Goal: Navigation & Orientation: Find specific page/section

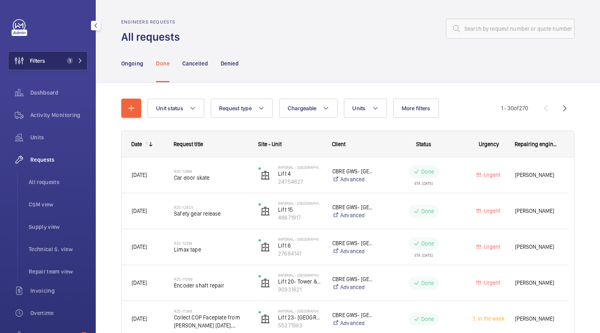
click at [61, 57] on button "Filters 1" at bounding box center [48, 60] width 80 height 19
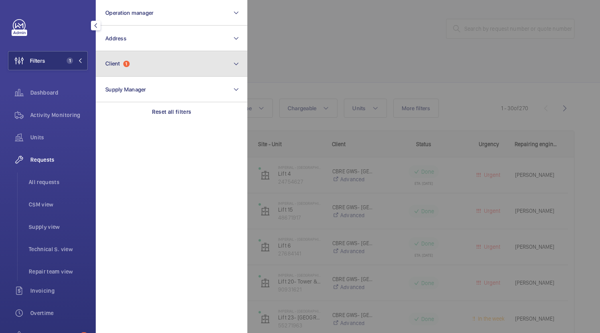
click at [147, 63] on button "Client 1" at bounding box center [172, 64] width 152 height 26
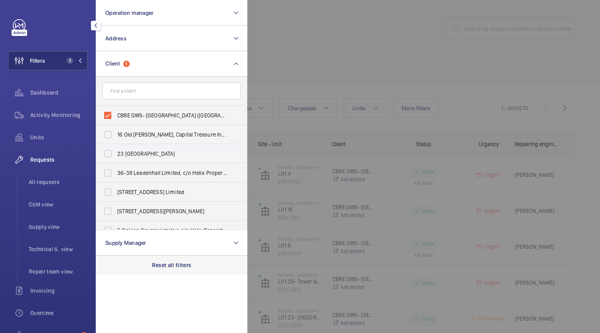
click at [172, 263] on p "Reset all filters" at bounding box center [171, 265] width 39 height 8
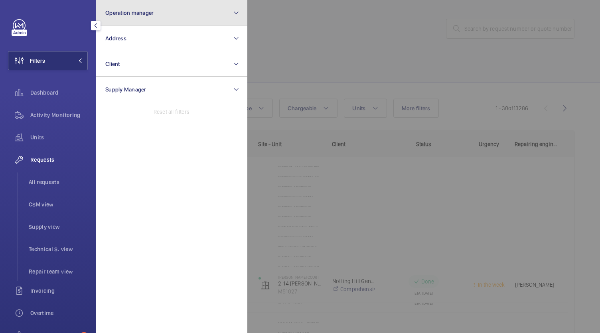
click at [165, 8] on button "Operation manager" at bounding box center [172, 13] width 152 height 26
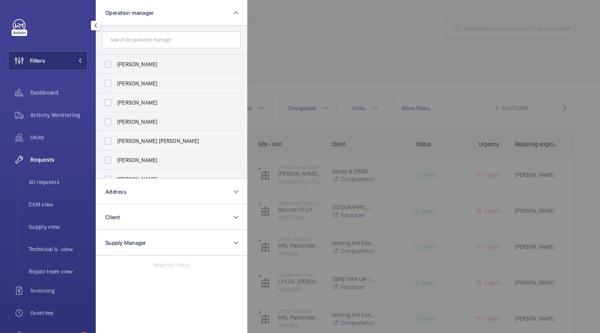
click at [331, 19] on div at bounding box center [547, 166] width 600 height 333
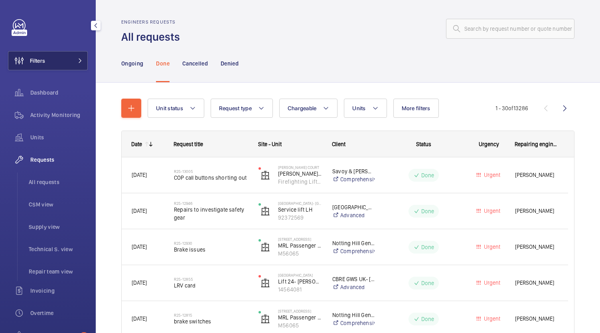
click at [51, 61] on button "Filters" at bounding box center [48, 60] width 80 height 19
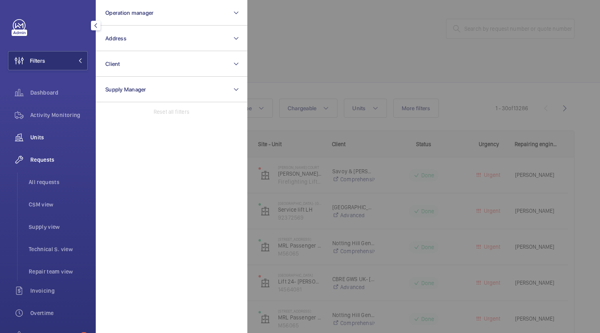
click at [35, 135] on span "Units" at bounding box center [58, 137] width 57 height 8
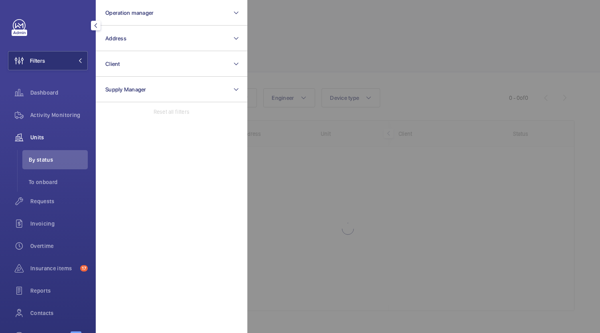
click at [302, 33] on div at bounding box center [547, 166] width 600 height 333
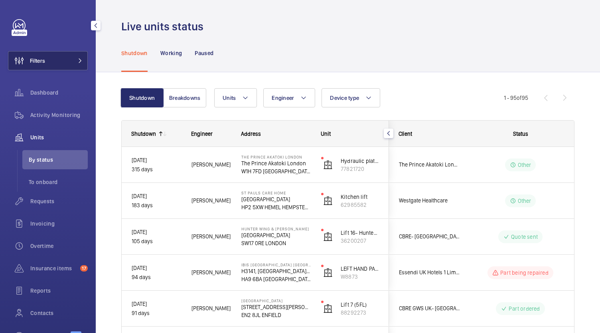
click at [52, 65] on button "Filters" at bounding box center [48, 60] width 80 height 19
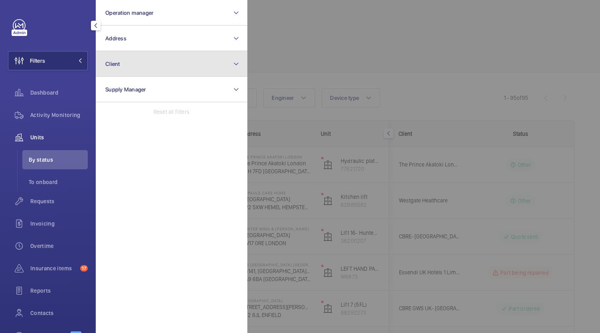
click at [238, 61] on mat-icon at bounding box center [236, 64] width 6 height 10
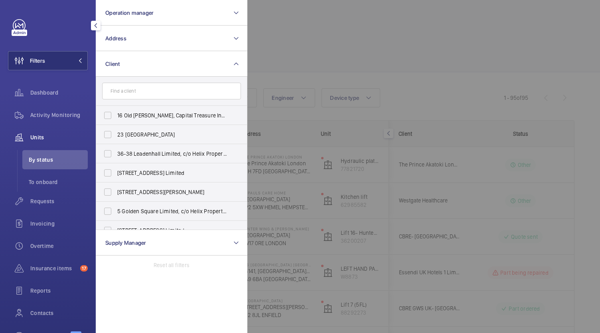
click at [176, 92] on input "text" at bounding box center [171, 91] width 139 height 17
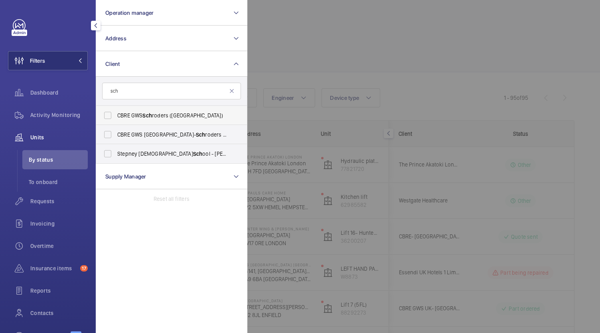
type input "sch"
click at [169, 115] on span "CBRE GWS Sch roders ([GEOGRAPHIC_DATA])" at bounding box center [172, 115] width 110 height 8
click at [116, 115] on input "CBRE GWS Sch roders ([GEOGRAPHIC_DATA])" at bounding box center [108, 115] width 16 height 16
checkbox input "true"
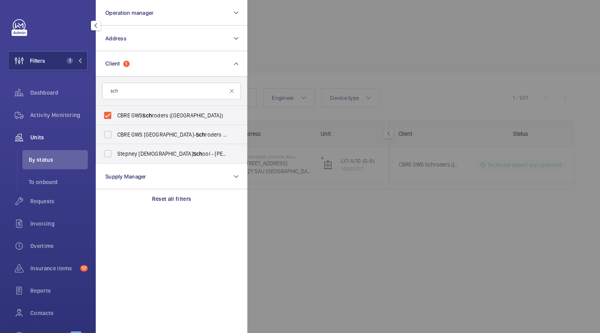
click at [312, 213] on div at bounding box center [547, 166] width 600 height 333
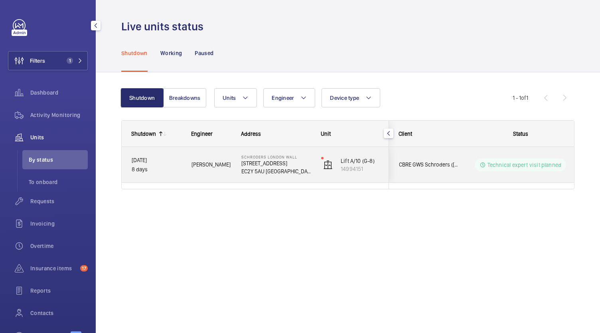
click at [279, 174] on p "EC2Y 5AU [GEOGRAPHIC_DATA]" at bounding box center [275, 171] width 69 height 8
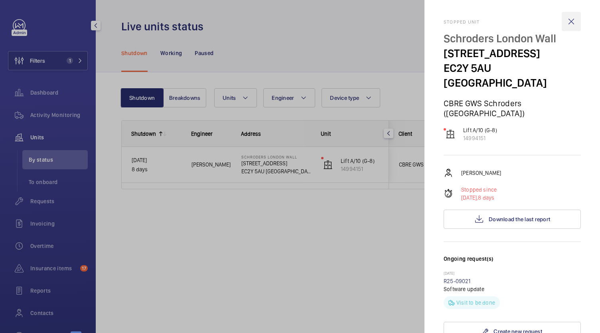
click at [567, 21] on wm-front-icon-button at bounding box center [571, 21] width 19 height 19
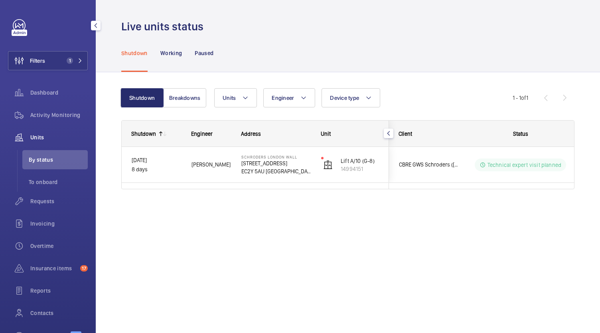
click at [38, 138] on span "Units" at bounding box center [58, 137] width 57 height 8
click at [182, 102] on button "Breakdowns" at bounding box center [184, 97] width 43 height 19
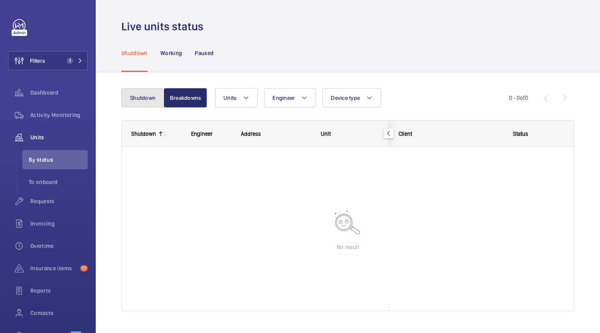
click at [151, 91] on button "Shutdown" at bounding box center [142, 97] width 43 height 19
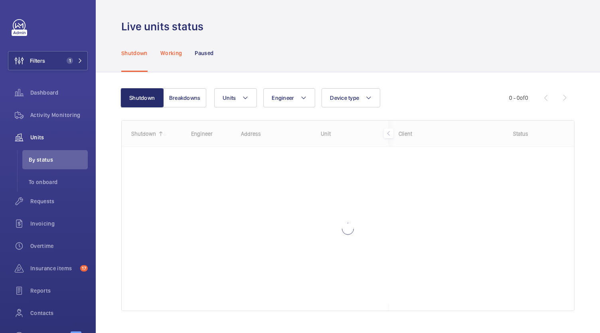
click at [170, 54] on p "Working" at bounding box center [171, 53] width 22 height 8
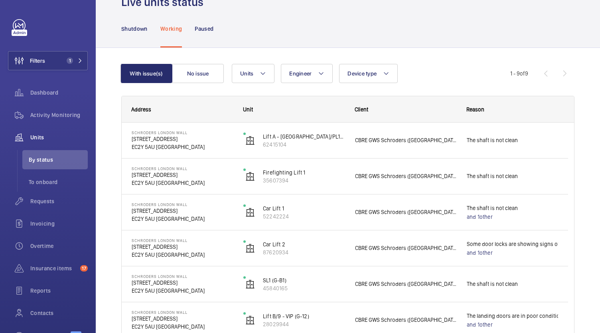
scroll to position [23, 0]
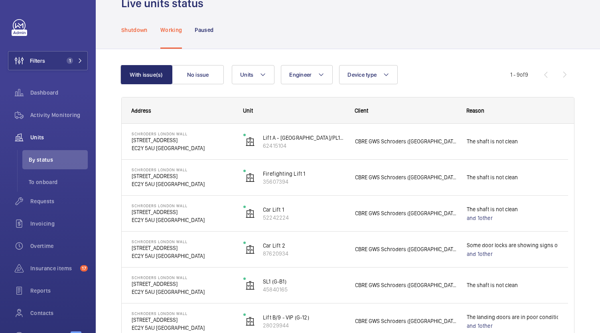
click at [133, 32] on p "Shutdown" at bounding box center [134, 30] width 26 height 8
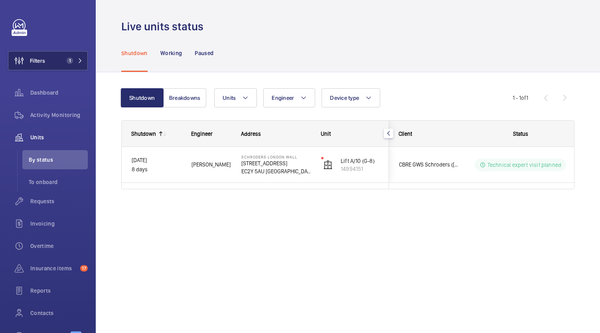
click at [73, 69] on button "Filters 1" at bounding box center [48, 60] width 80 height 19
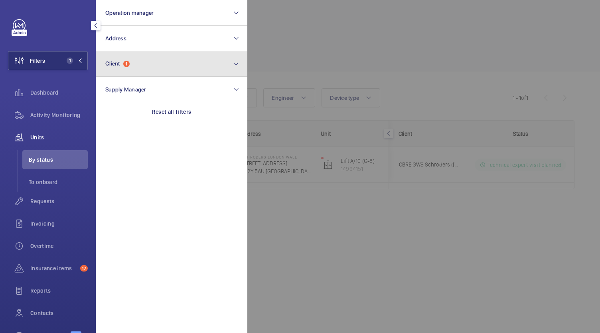
click at [184, 71] on button "Client 1" at bounding box center [172, 64] width 152 height 26
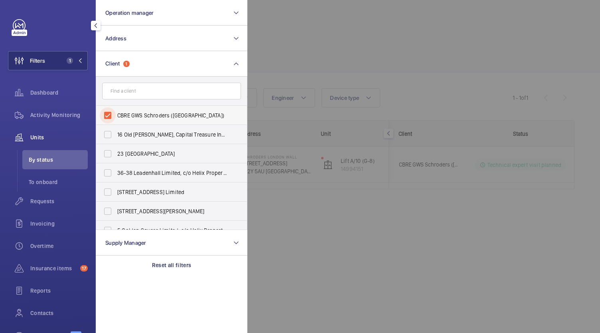
click at [114, 114] on input "CBRE GWS Schroders ([GEOGRAPHIC_DATA])" at bounding box center [108, 115] width 16 height 16
checkbox input "false"
click at [167, 93] on input "text" at bounding box center [171, 91] width 139 height 17
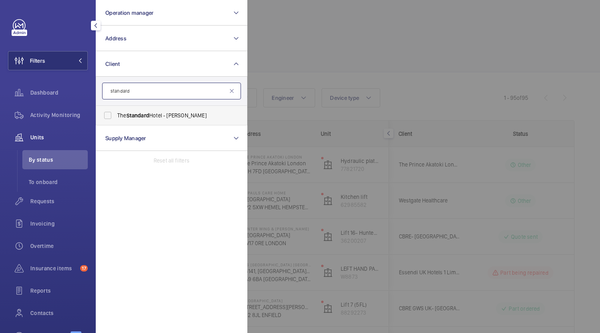
type input "standard"
click at [172, 114] on span "The Standard Hotel - [PERSON_NAME]" at bounding box center [172, 115] width 110 height 8
click at [116, 114] on input "The Standard Hotel - [PERSON_NAME]" at bounding box center [108, 115] width 16 height 16
checkbox input "true"
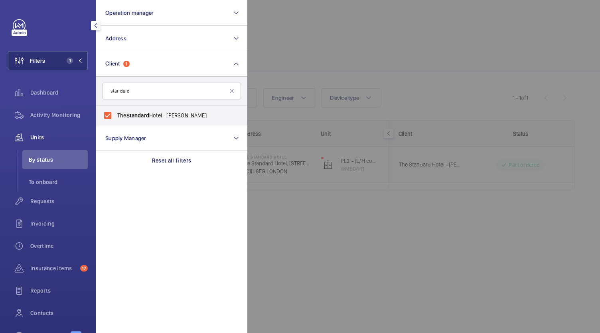
click at [436, 55] on div at bounding box center [547, 166] width 600 height 333
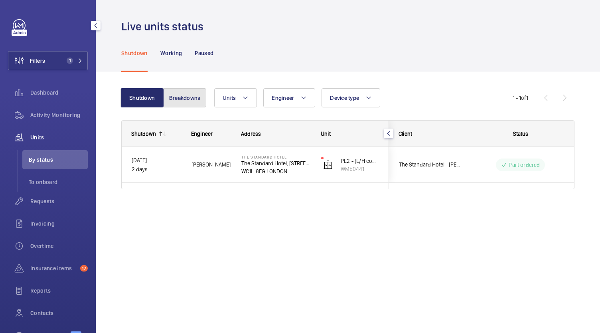
click at [181, 95] on button "Breakdowns" at bounding box center [184, 97] width 43 height 19
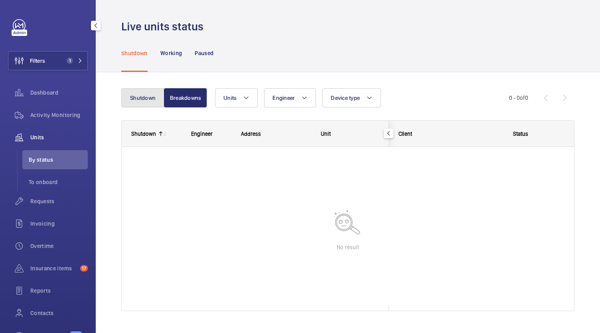
click at [139, 101] on button "Shutdown" at bounding box center [142, 97] width 43 height 19
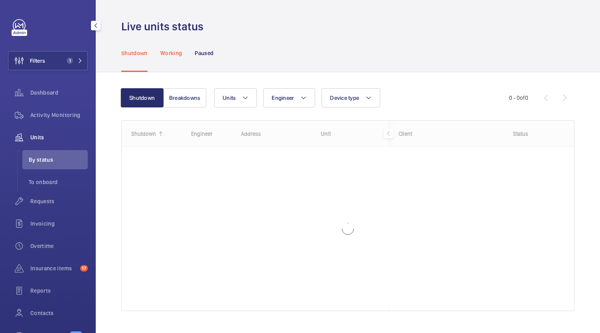
click at [175, 54] on p "Working" at bounding box center [171, 53] width 22 height 8
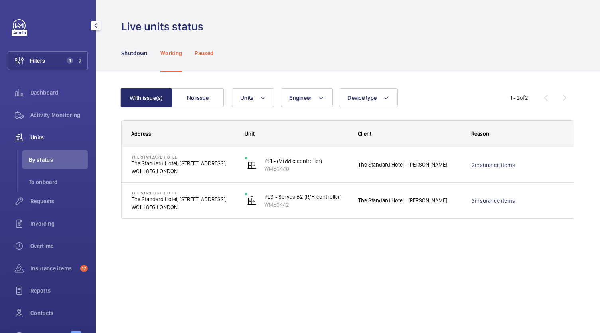
click at [206, 48] on div "Paused" at bounding box center [204, 53] width 19 height 38
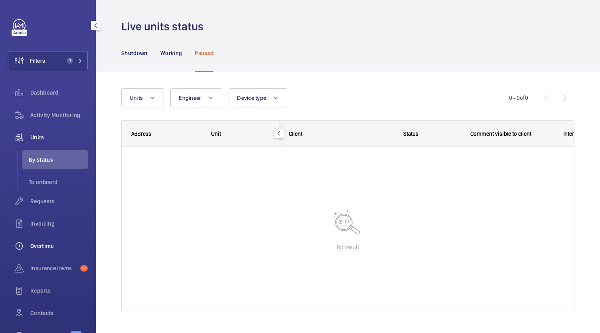
click at [44, 245] on span "Overtime" at bounding box center [58, 246] width 57 height 8
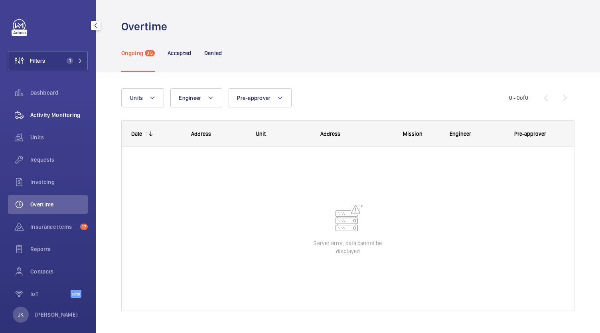
click at [53, 114] on span "Activity Monitoring" at bounding box center [58, 115] width 57 height 8
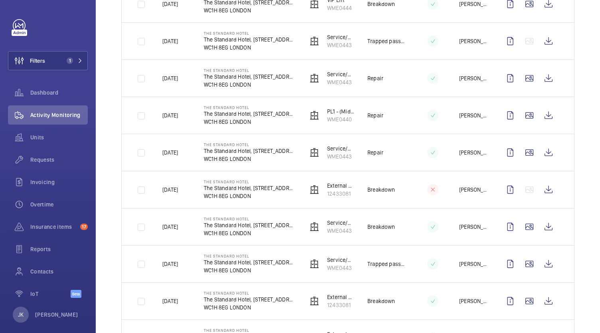
scroll to position [503, 0]
click at [401, 154] on td "Repair" at bounding box center [381, 153] width 52 height 37
